Goal: Task Accomplishment & Management: Use online tool/utility

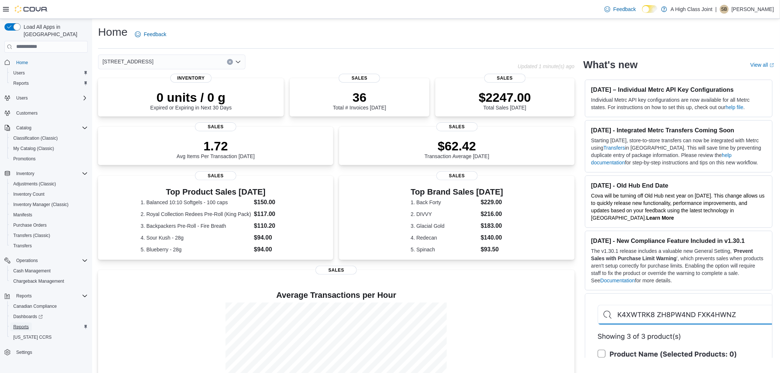
click at [22, 324] on span "Reports" at bounding box center [20, 327] width 15 height 6
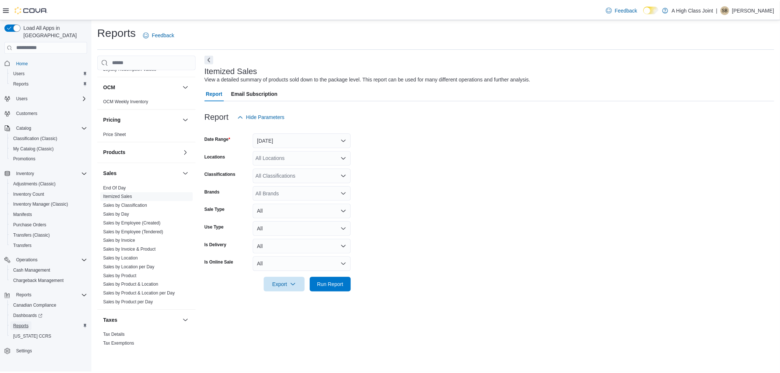
scroll to position [496, 0]
click at [123, 207] on link "Sales by Day" at bounding box center [117, 209] width 26 height 5
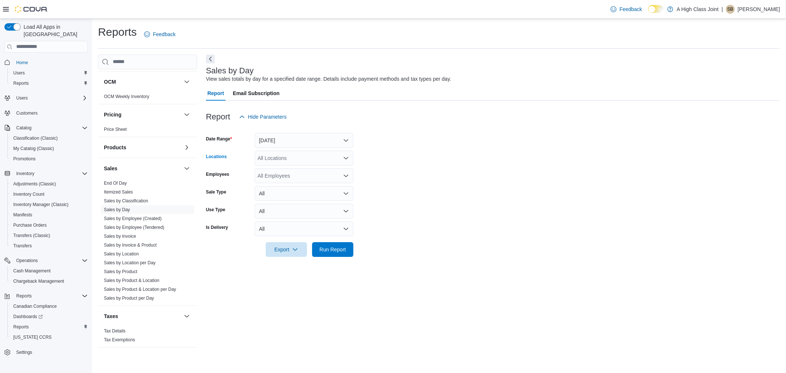
click at [284, 159] on div "All Locations" at bounding box center [304, 158] width 99 height 15
click at [307, 194] on span "[STREET_ADDRESS]" at bounding box center [295, 191] width 51 height 7
click at [332, 244] on span "Run Report" at bounding box center [333, 249] width 32 height 15
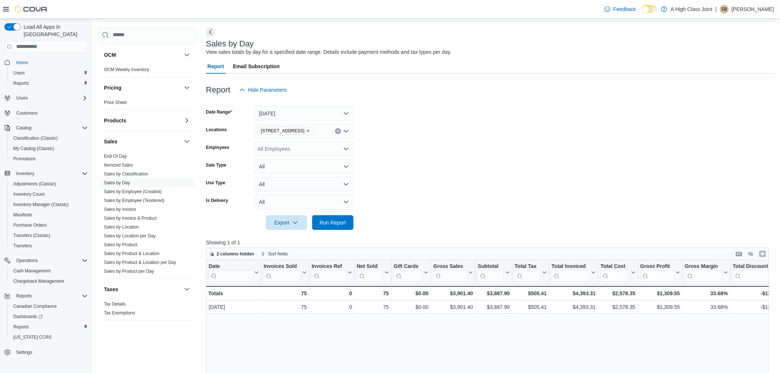
scroll to position [41, 0]
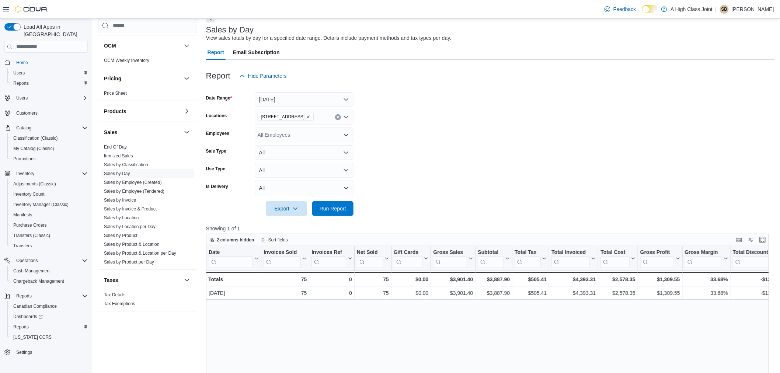
click at [377, 167] on form "Date Range [DATE] Locations [STREET_ADDRESS] Employees All Employees Sale Type …" at bounding box center [490, 149] width 569 height 133
drag, startPoint x: 443, startPoint y: 167, endPoint x: 386, endPoint y: 118, distance: 75.3
click at [376, 125] on form "Date Range [DATE] Locations [STREET_ADDRESS] Employees All Employees Sale Type …" at bounding box center [490, 149] width 569 height 133
